Goal: Information Seeking & Learning: Understand process/instructions

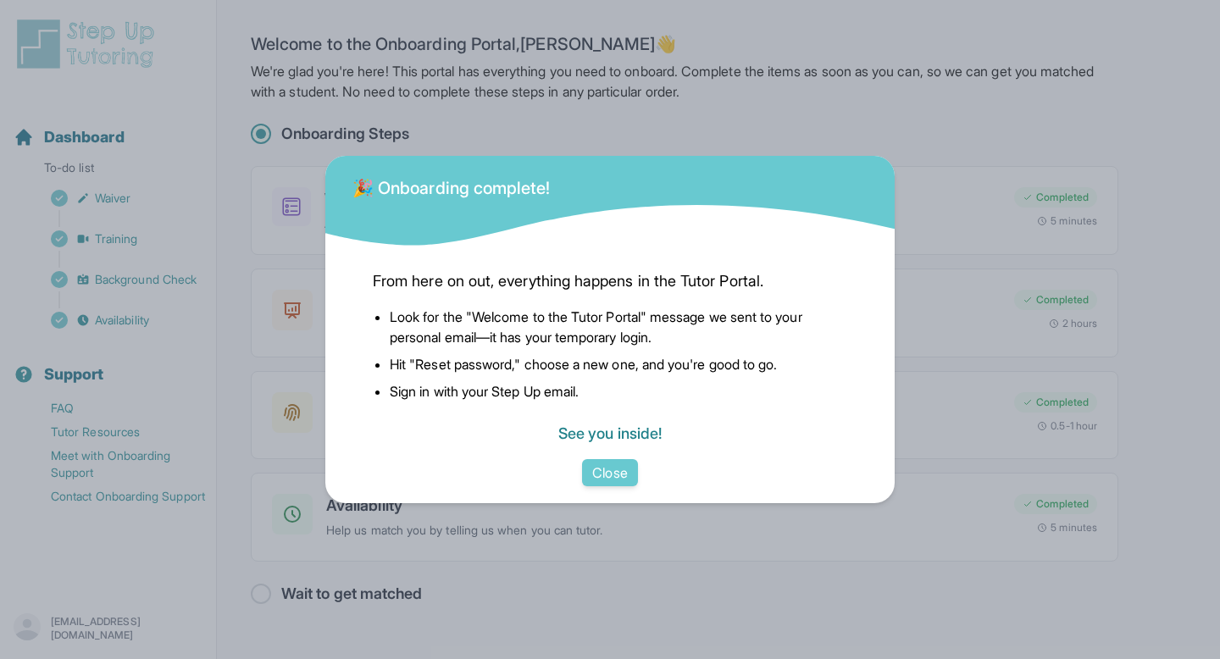
click at [641, 425] on link "See you inside!" at bounding box center [610, 434] width 103 height 18
click at [613, 478] on button "Close" at bounding box center [609, 472] width 55 height 27
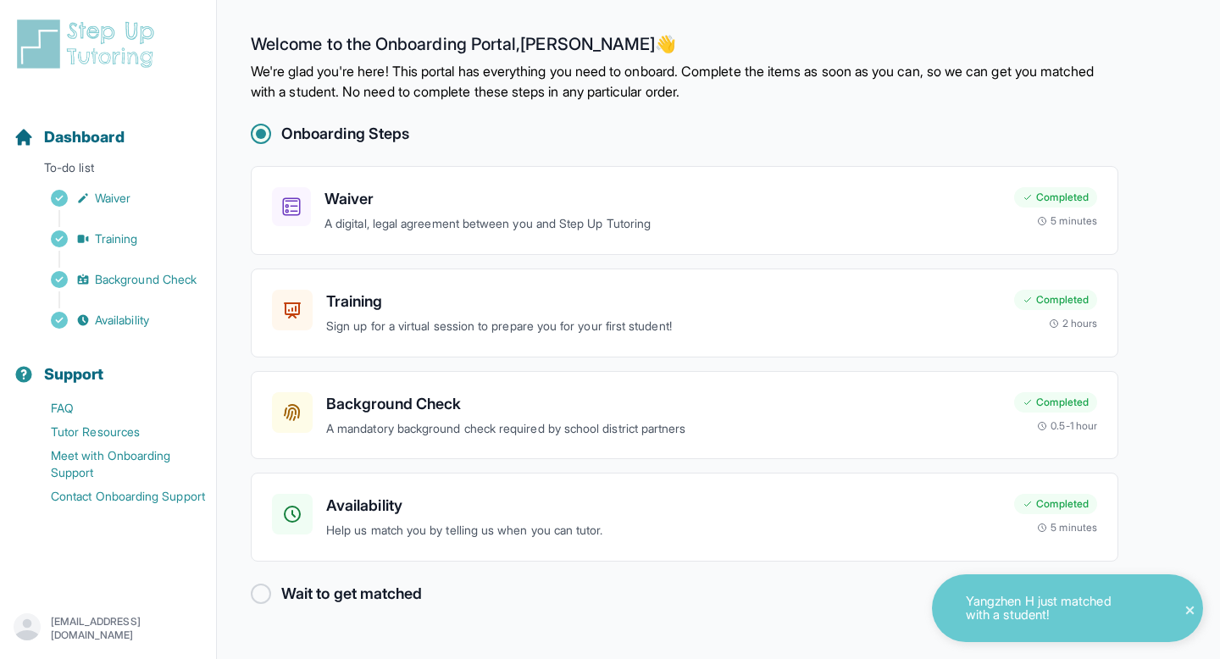
click at [1094, 601] on p "Yangzhen H just matched with a student!" at bounding box center [1051, 609] width 170 height 28
click at [1180, 605] on span at bounding box center [1190, 611] width 29 height 29
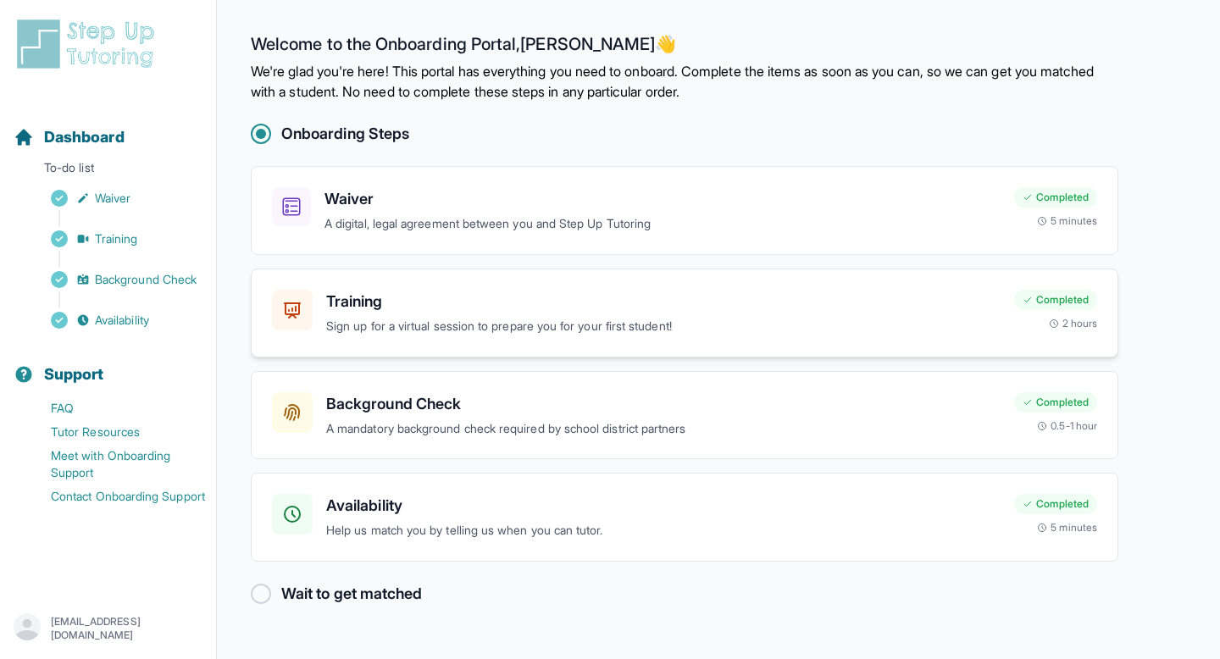
click at [640, 340] on div "Training Sign up for a virtual session to prepare you for your first student! C…" at bounding box center [685, 313] width 868 height 89
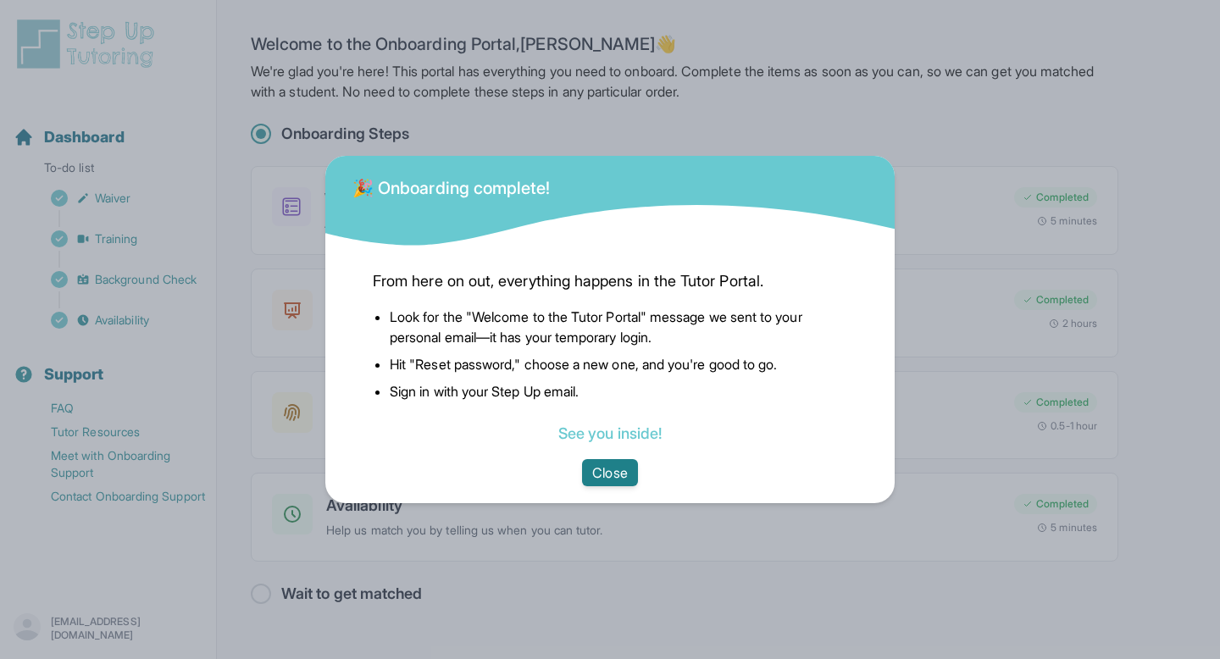
click at [599, 470] on button "Close" at bounding box center [609, 472] width 55 height 27
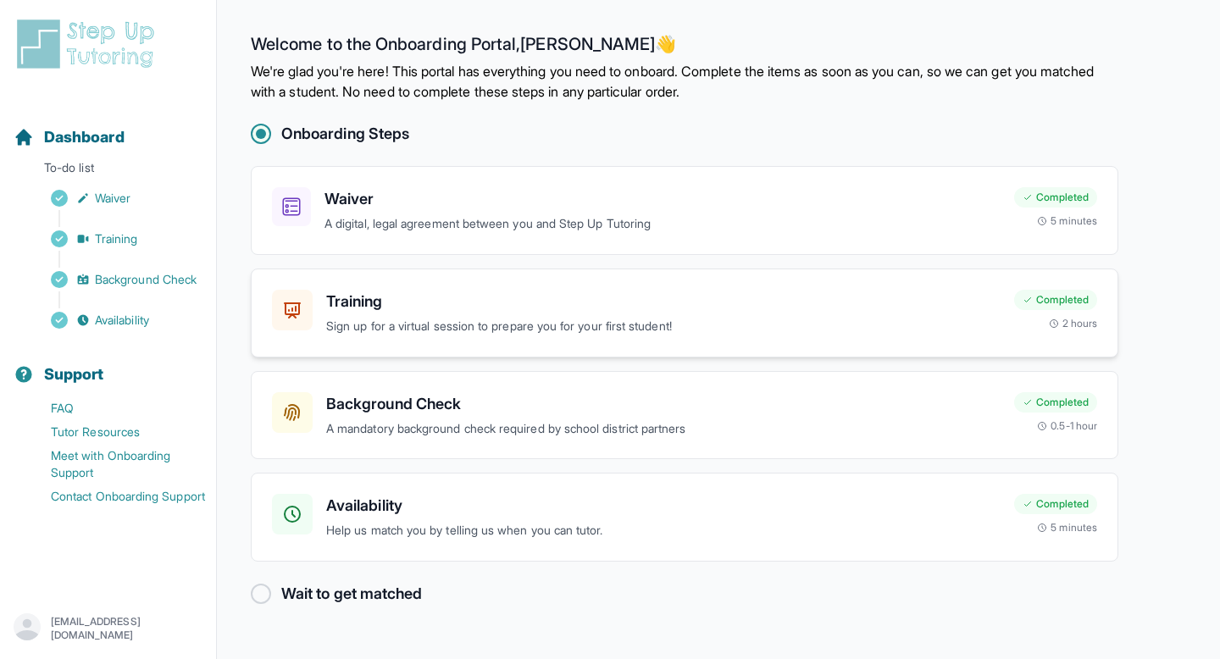
click at [587, 336] on div "Training Sign up for a virtual session to prepare you for your first student! C…" at bounding box center [685, 313] width 868 height 89
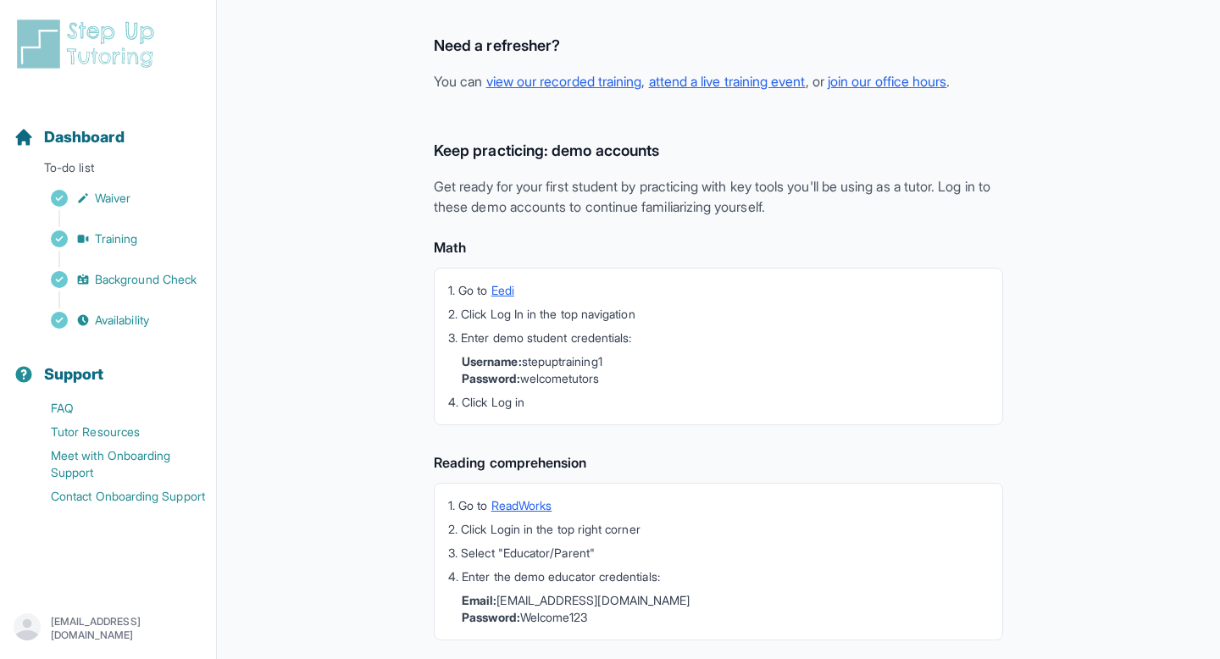
scroll to position [367, 0]
click at [577, 81] on link "view our recorded training" at bounding box center [564, 79] width 156 height 17
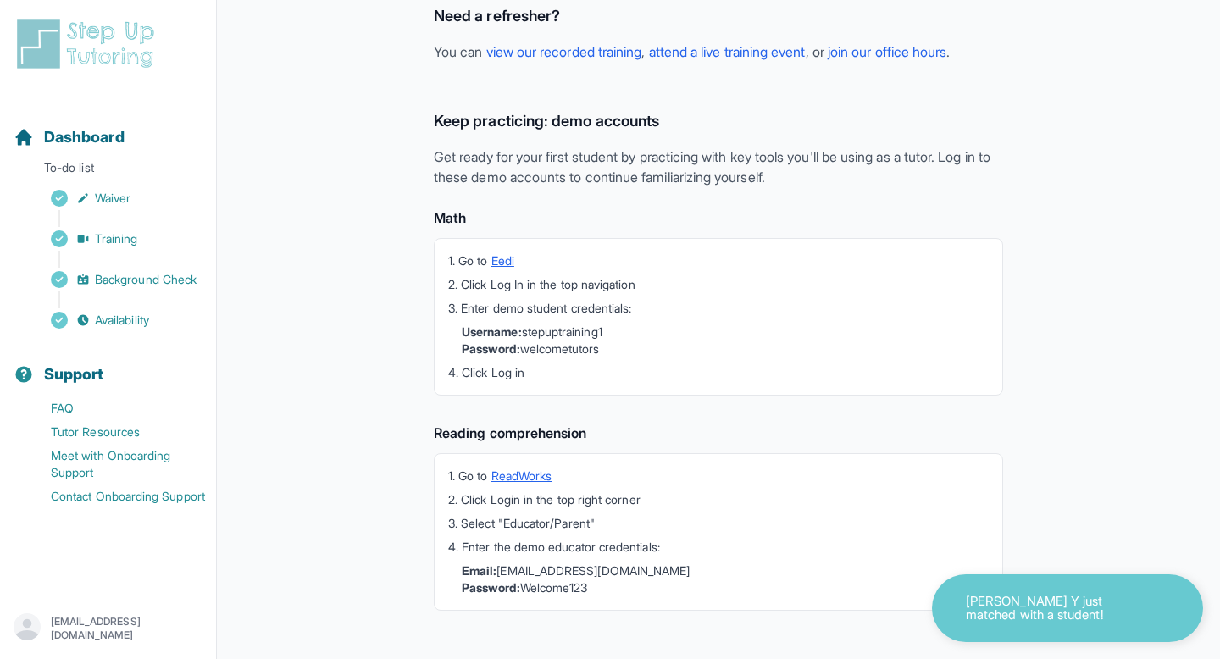
scroll to position [408, 0]
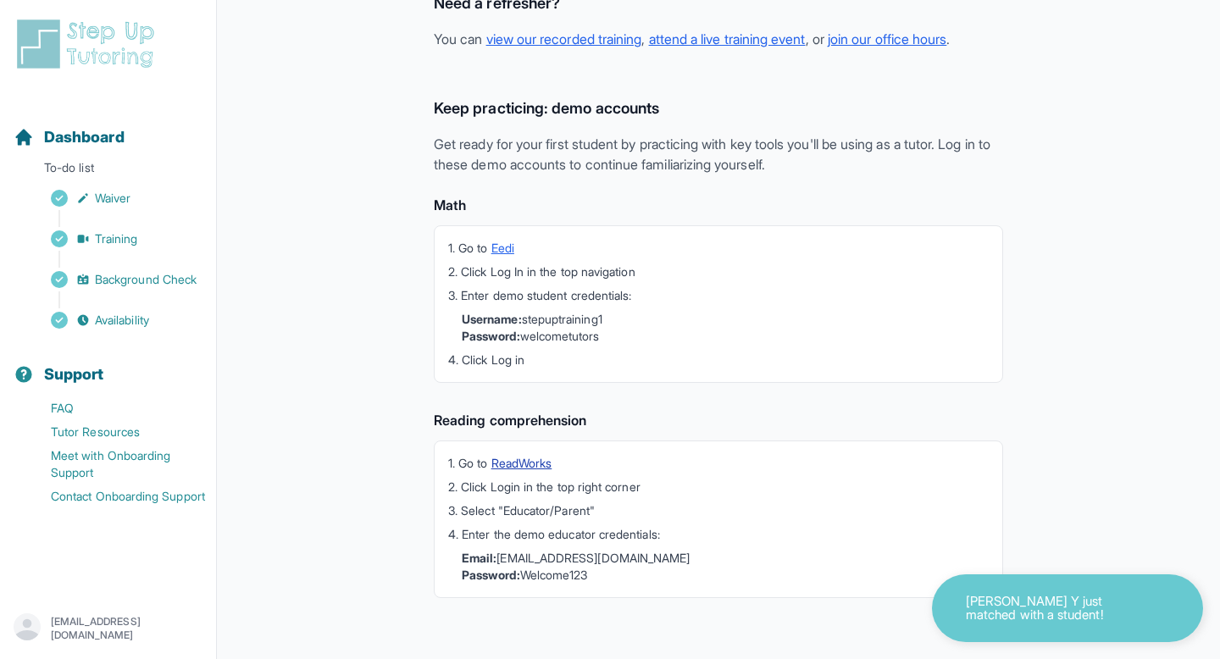
click at [533, 460] on link "ReadWorks" at bounding box center [522, 463] width 61 height 14
click at [504, 240] on li "1. Go to Eedi" at bounding box center [718, 248] width 541 height 17
click at [504, 244] on link "Eedi" at bounding box center [503, 248] width 23 height 14
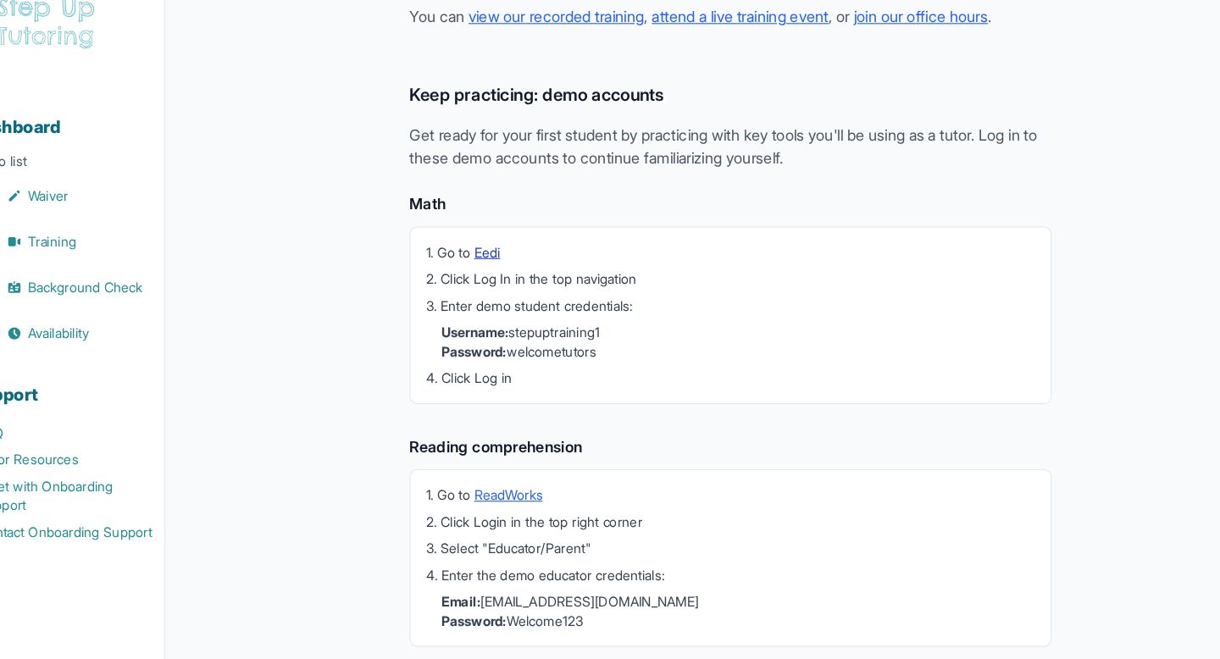
click at [513, 248] on link "Eedi" at bounding box center [503, 248] width 23 height 14
click at [549, 323] on li "Username: stepuptraining1 Password: welcometutors" at bounding box center [725, 328] width 527 height 34
copy li "stepuptraining1"
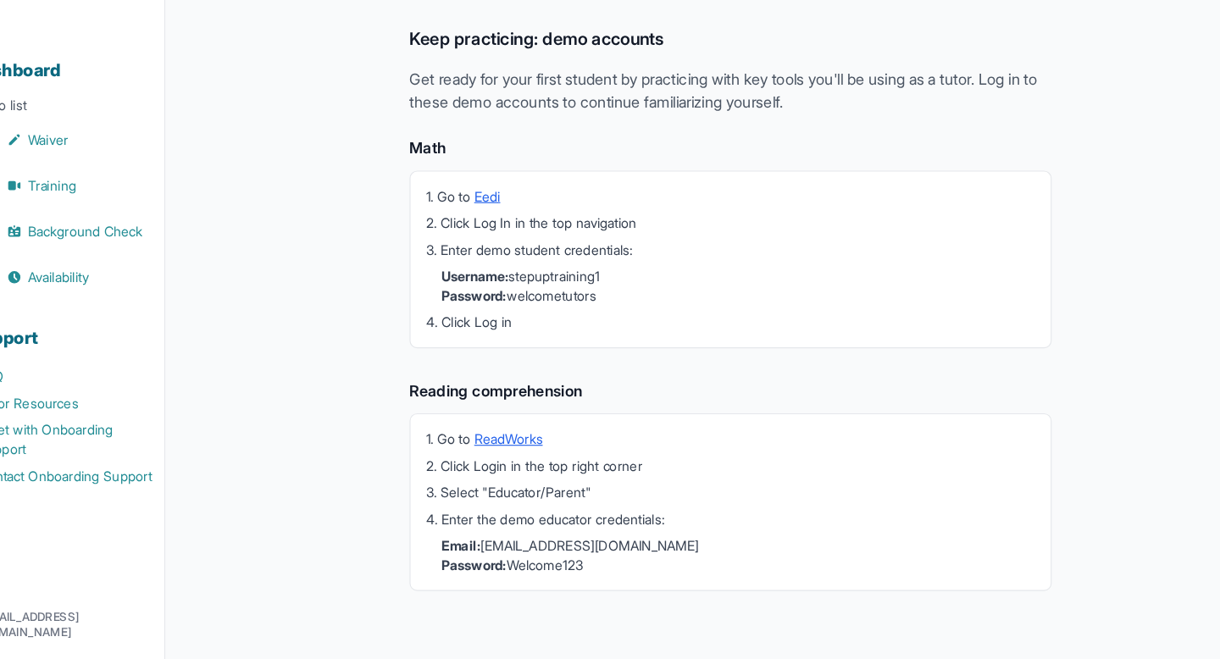
click at [660, 426] on h4 "Reading comprehension" at bounding box center [719, 420] width 570 height 20
click at [534, 457] on link "ReadWorks" at bounding box center [522, 463] width 61 height 14
click at [512, 553] on li "Email: [EMAIL_ADDRESS][DOMAIN_NAME] Password: Welcome123" at bounding box center [725, 567] width 527 height 34
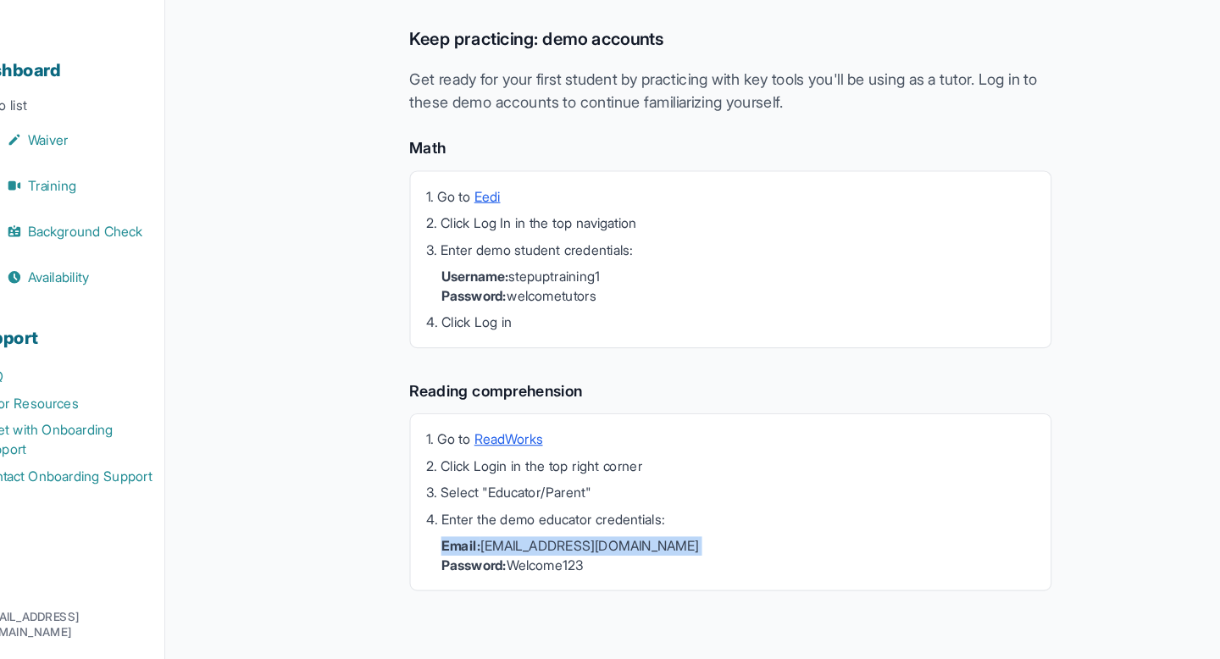
click at [512, 553] on li "Email: [EMAIL_ADDRESS][DOMAIN_NAME] Password: Welcome123" at bounding box center [725, 567] width 527 height 34
drag, startPoint x: 512, startPoint y: 553, endPoint x: 691, endPoint y: 559, distance: 178.9
click at [691, 559] on li "Email: [EMAIL_ADDRESS][DOMAIN_NAME] Password: Welcome123" at bounding box center [725, 567] width 527 height 34
click at [542, 569] on li "Email: [EMAIL_ADDRESS][DOMAIN_NAME] Password: Welcome123" at bounding box center [725, 567] width 527 height 34
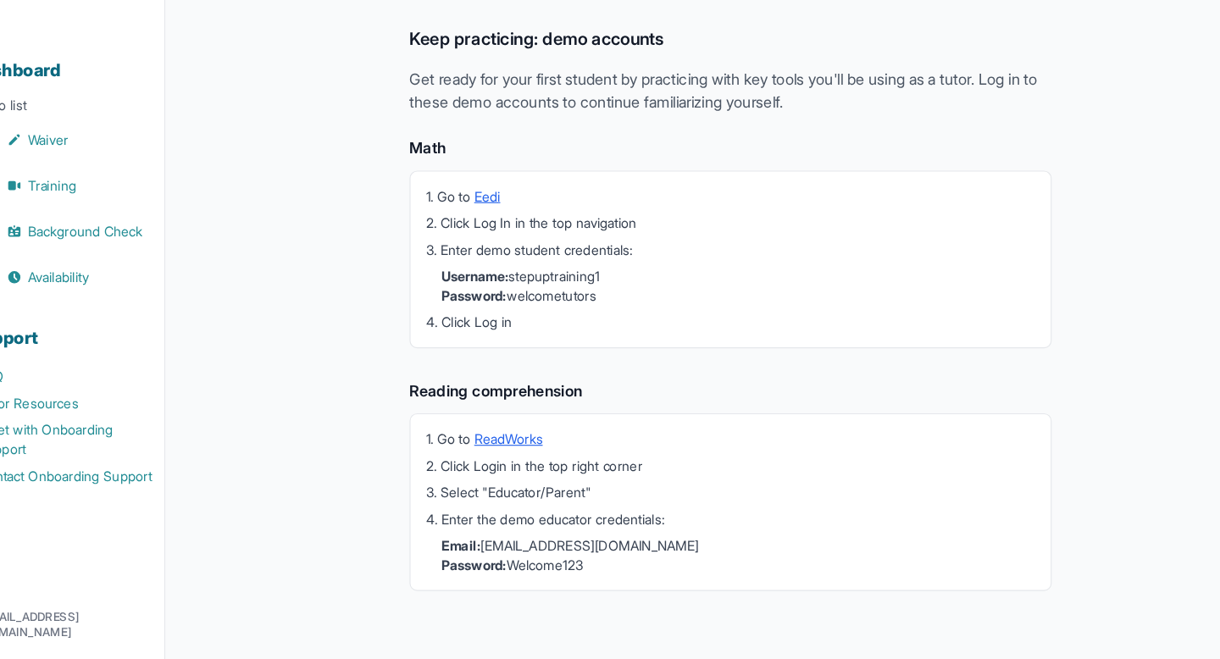
copy li "Welcome123"
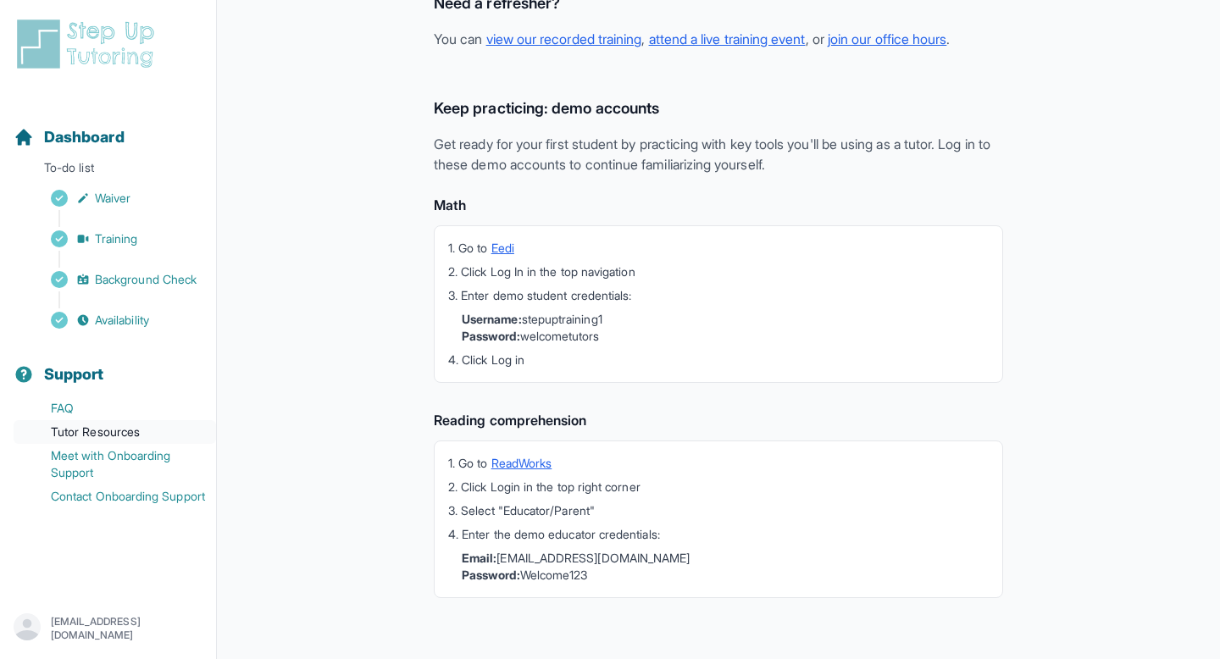
click at [64, 429] on link "Tutor Resources" at bounding box center [115, 432] width 203 height 24
click at [68, 509] on link "Contact Onboarding Support" at bounding box center [115, 497] width 203 height 24
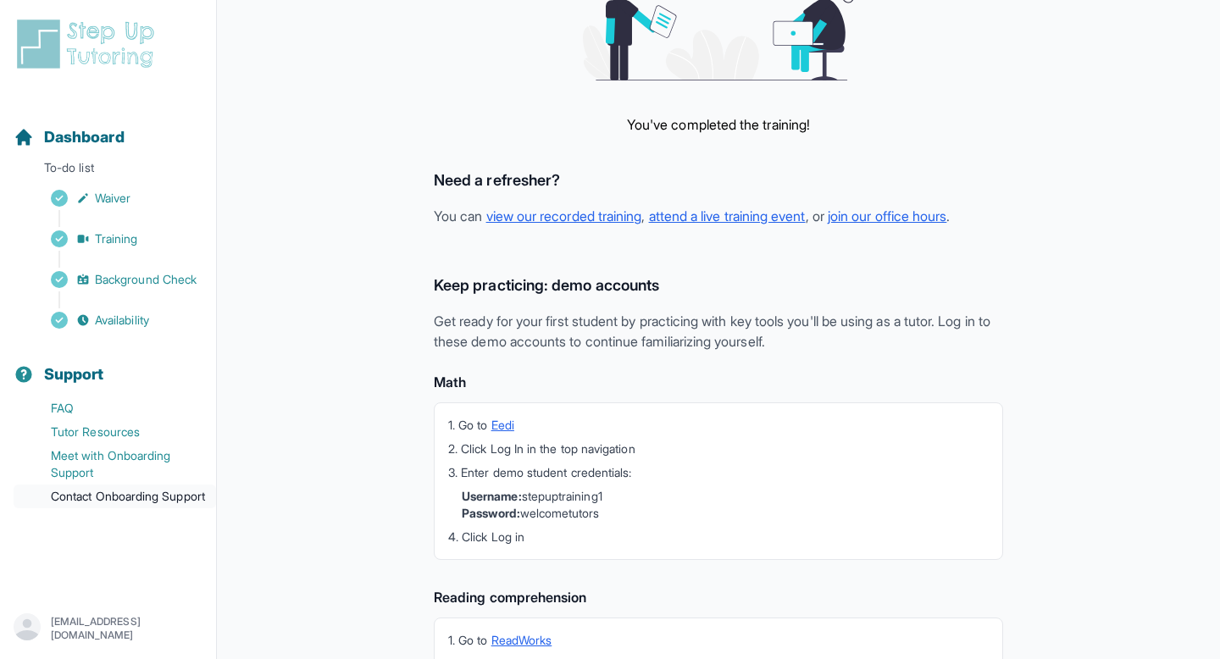
scroll to position [0, 0]
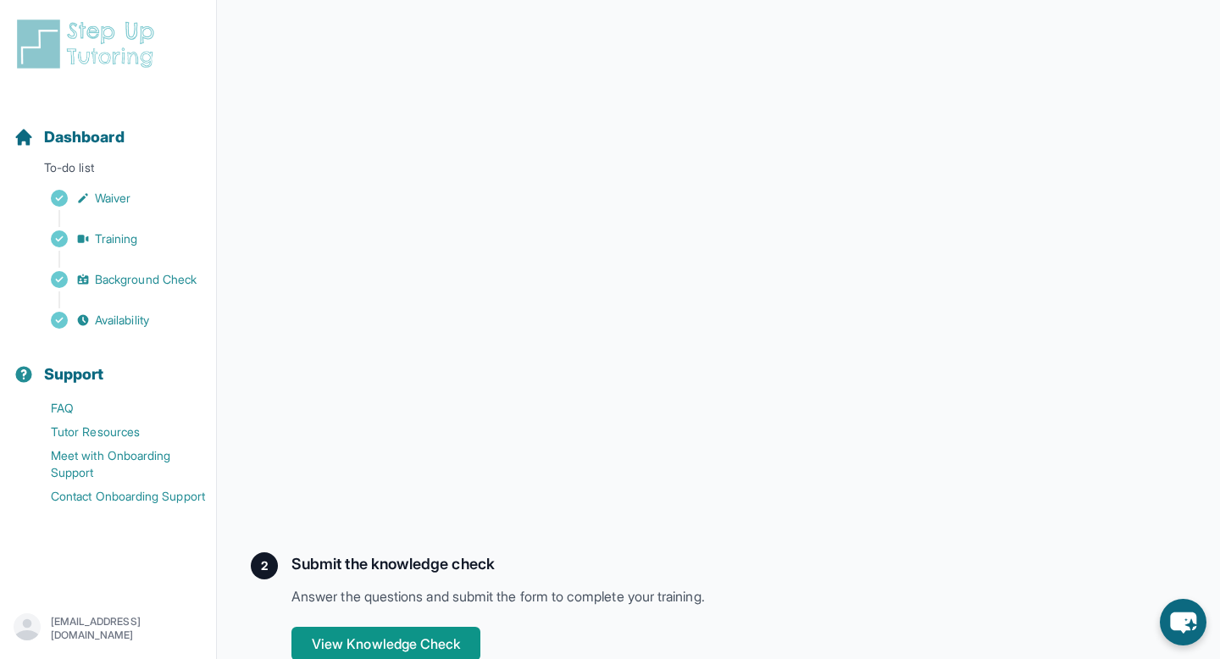
scroll to position [337, 0]
